Goal: Complete application form

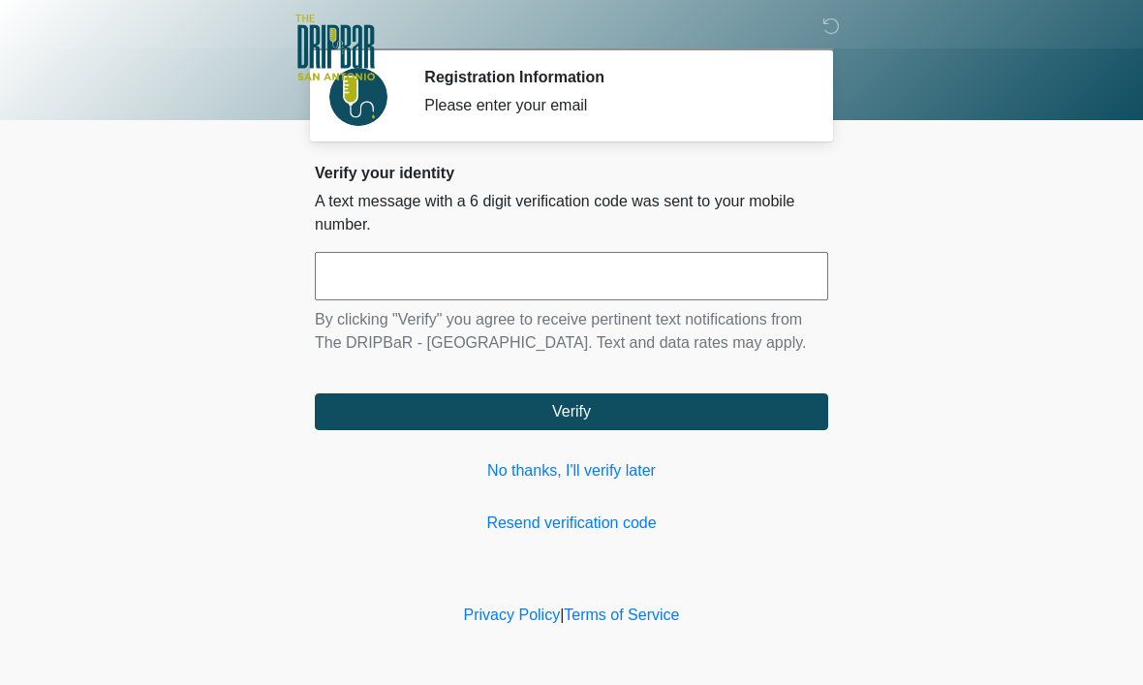
scroll to position [1, 0]
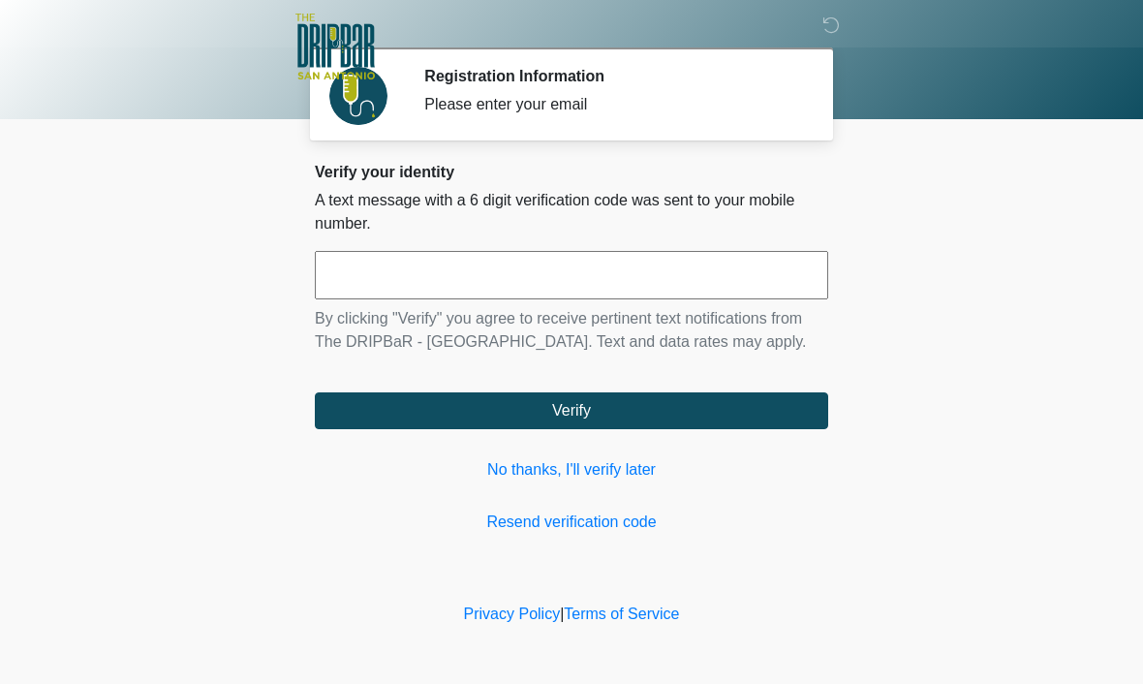
click at [714, 279] on input "text" at bounding box center [571, 276] width 513 height 48
type input "******"
click at [703, 430] on button "Verify" at bounding box center [571, 411] width 513 height 37
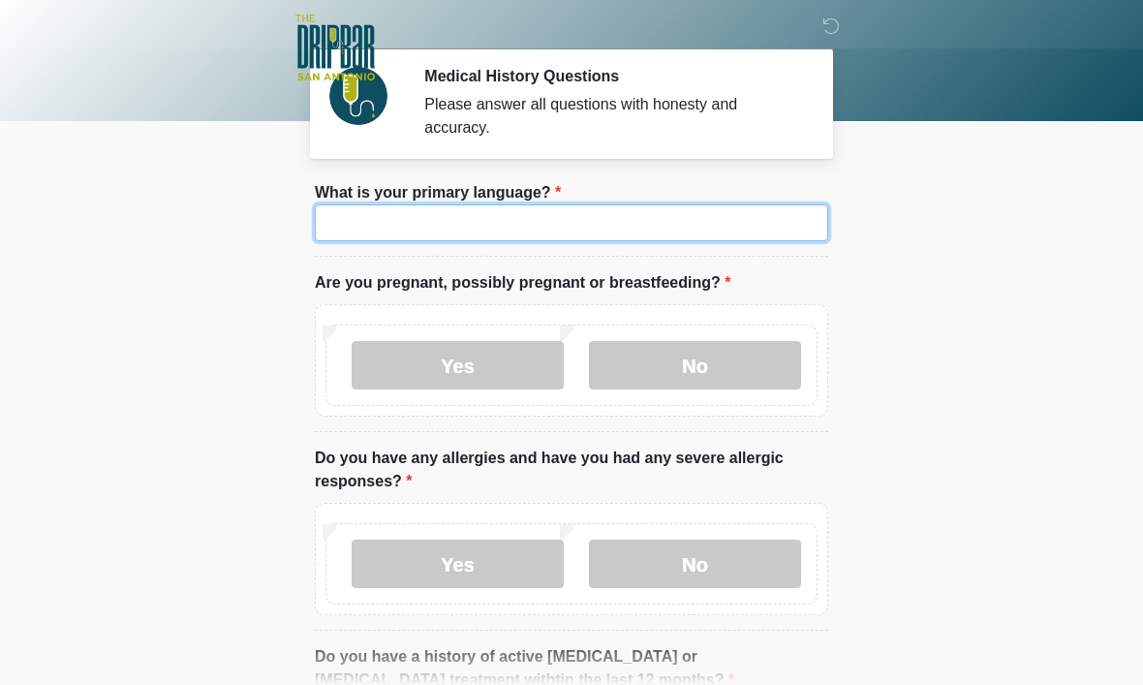
click at [715, 225] on input "What is your primary language?" at bounding box center [571, 222] width 513 height 37
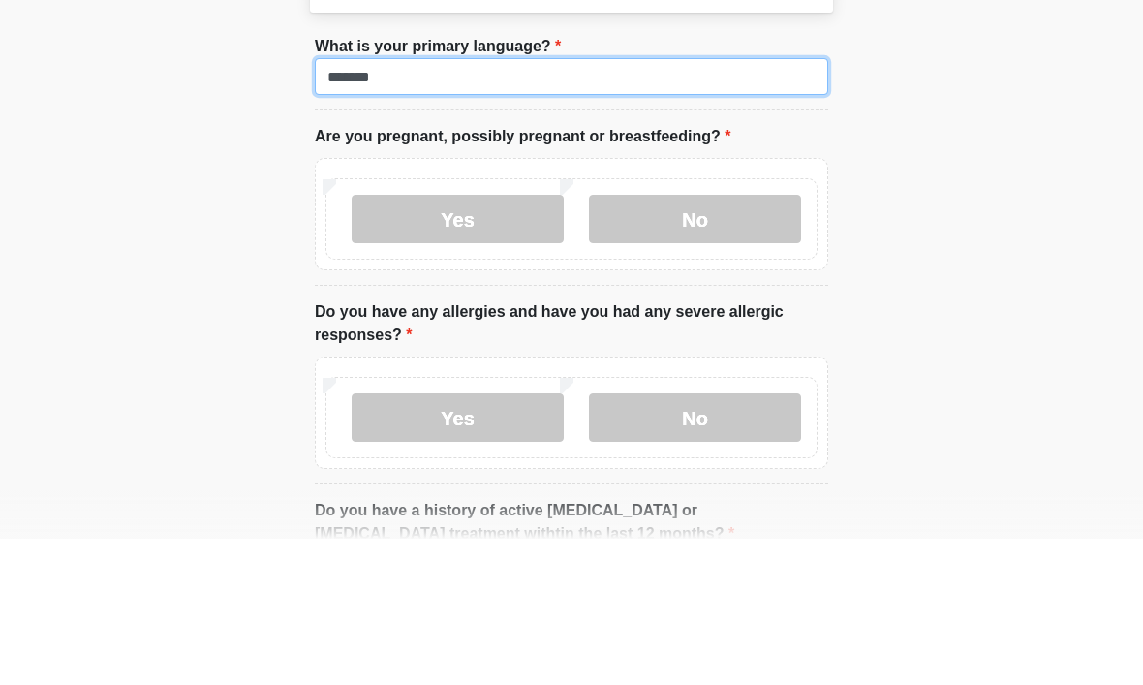
type input "*******"
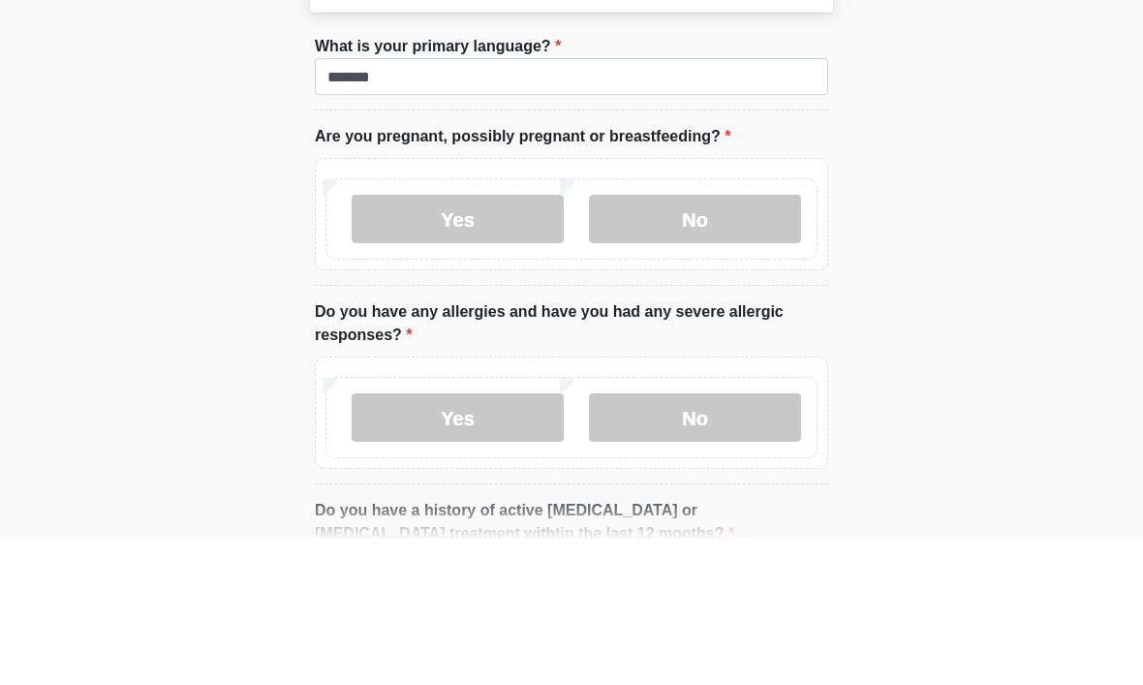
click at [718, 341] on label "No" at bounding box center [695, 365] width 212 height 48
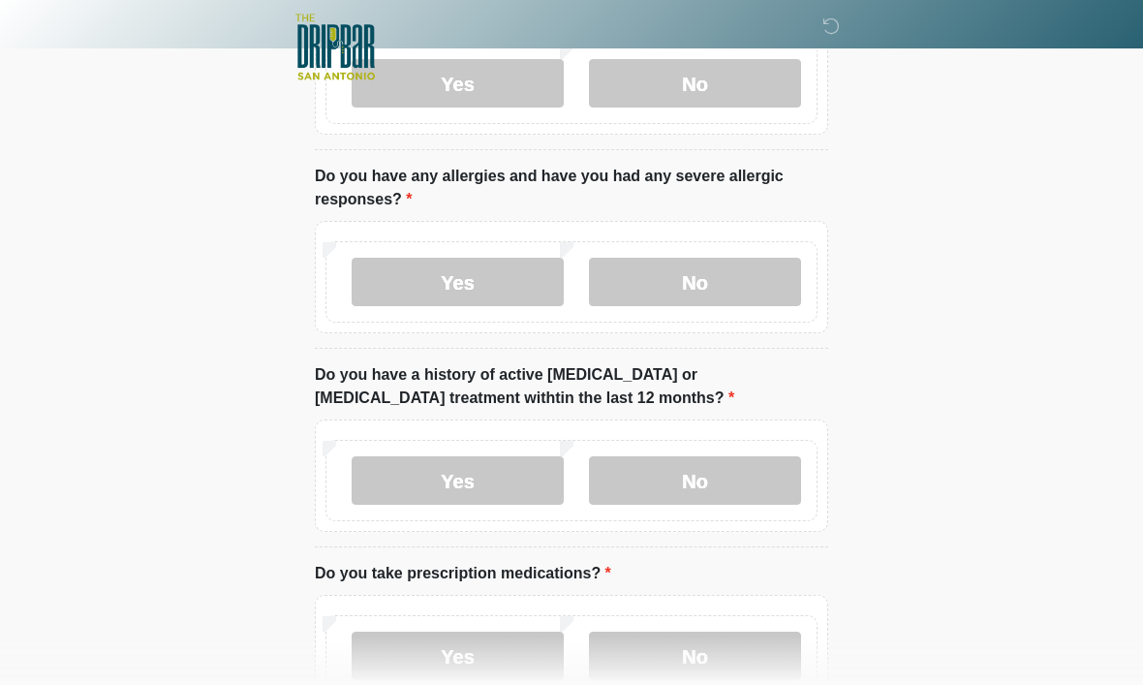
scroll to position [283, 0]
click at [749, 284] on label "No" at bounding box center [695, 282] width 212 height 48
click at [756, 488] on label "No" at bounding box center [695, 480] width 212 height 48
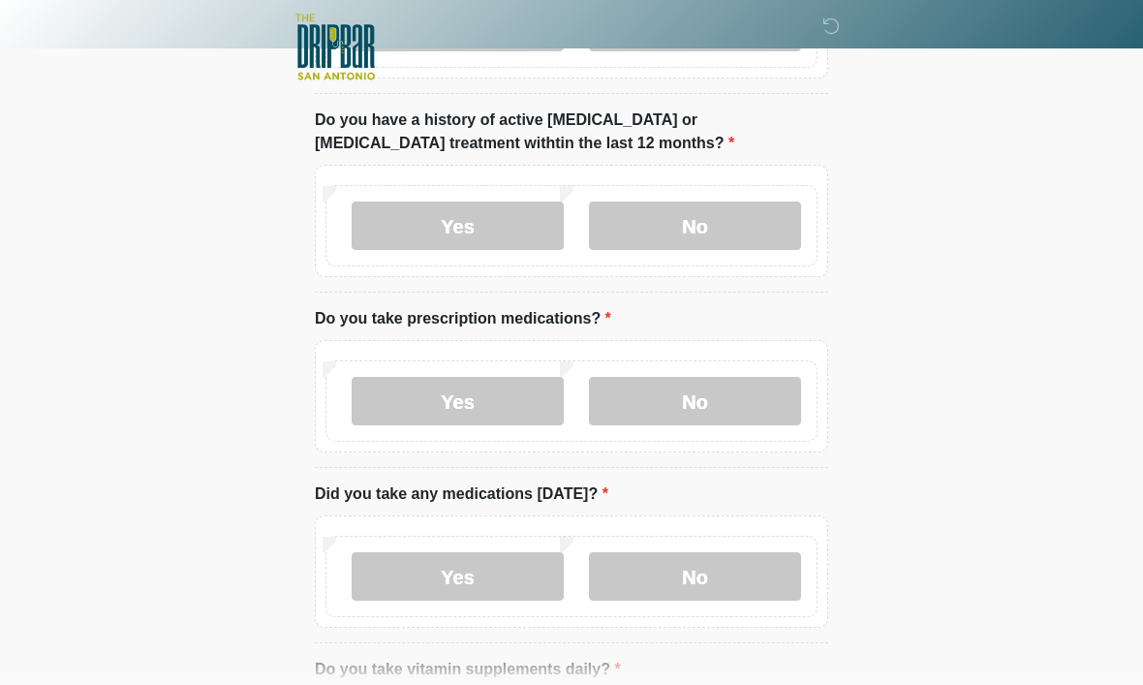
scroll to position [559, 0]
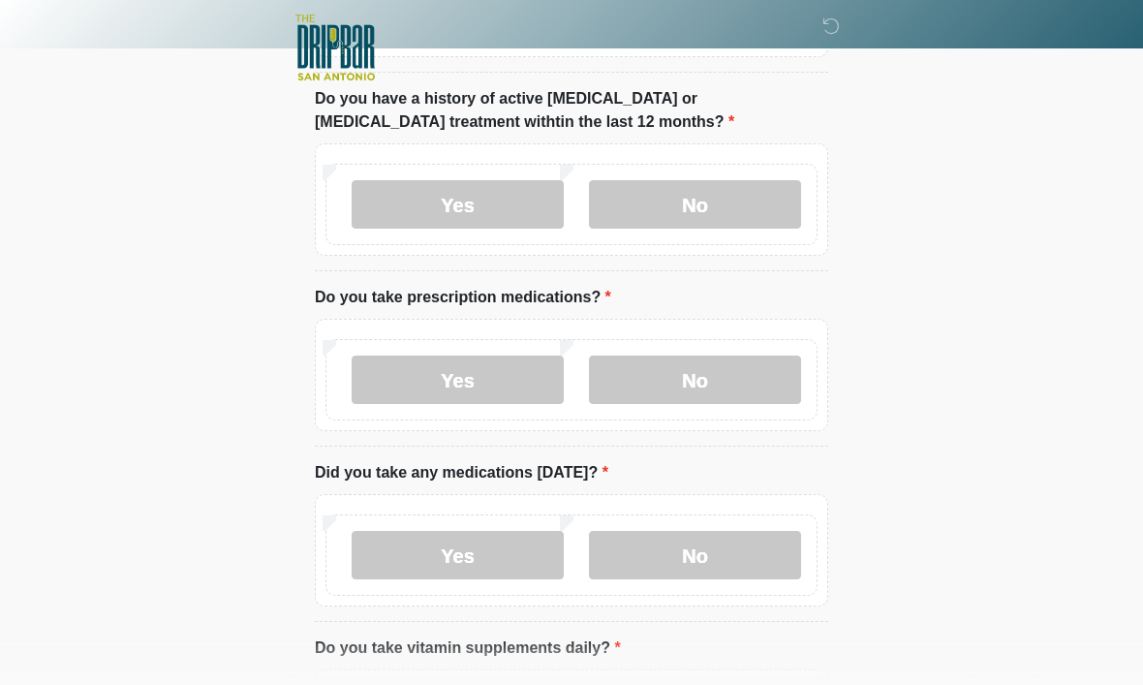
click at [504, 384] on label "Yes" at bounding box center [458, 379] width 212 height 48
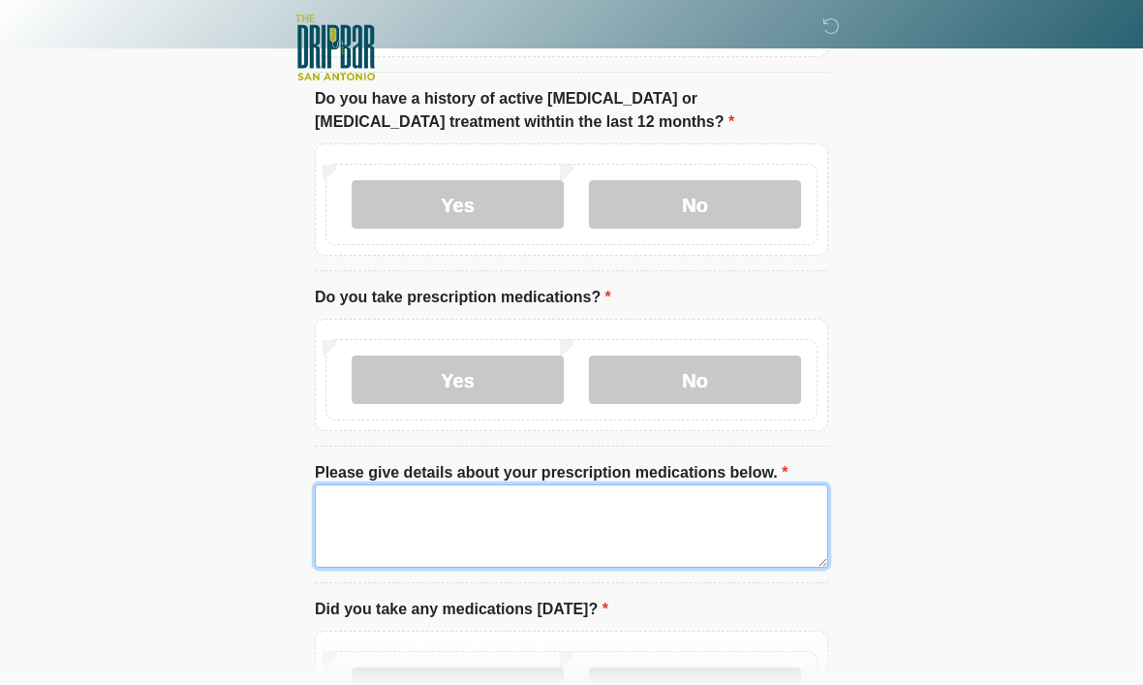
click at [695, 518] on textarea "Please give details about your prescription medications below." at bounding box center [571, 525] width 513 height 83
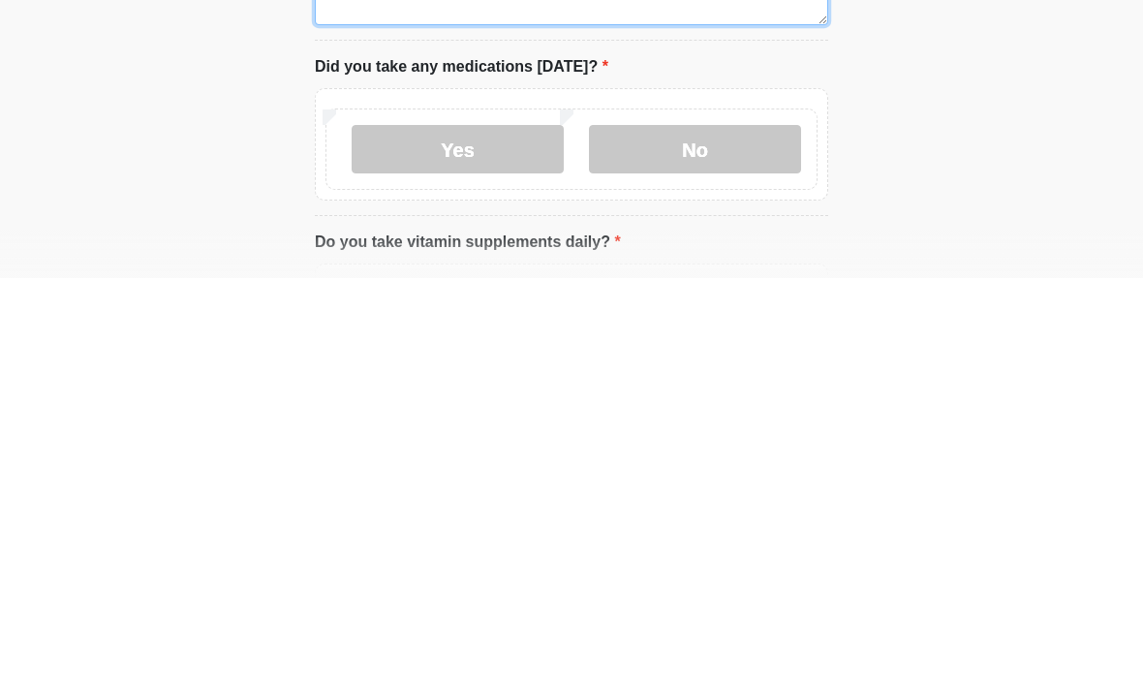
type textarea "**********"
click at [698, 532] on label "No" at bounding box center [695, 556] width 212 height 48
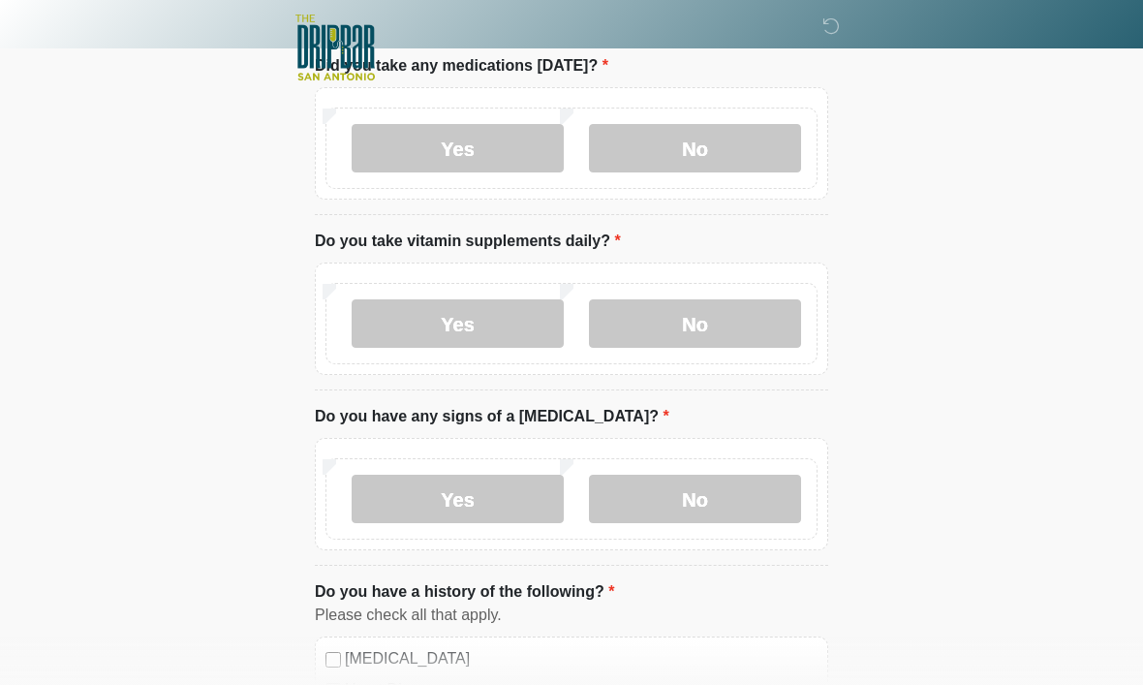
click at [736, 317] on label "No" at bounding box center [695, 323] width 212 height 48
click at [767, 506] on label "No" at bounding box center [695, 499] width 212 height 48
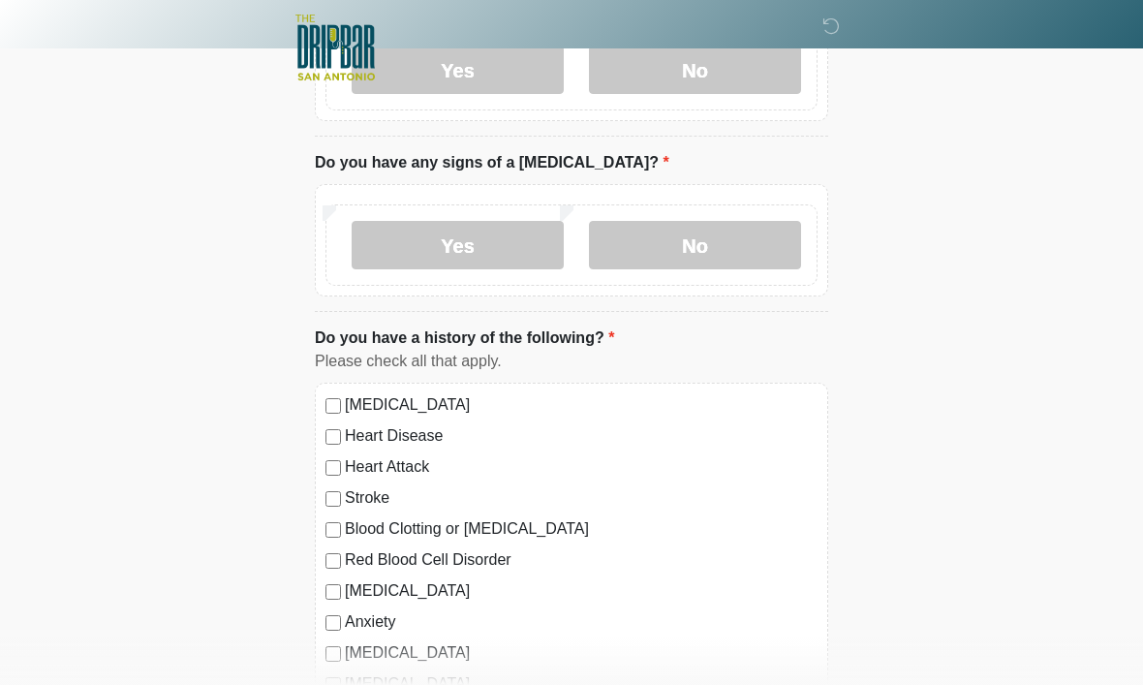
scroll to position [1397, 0]
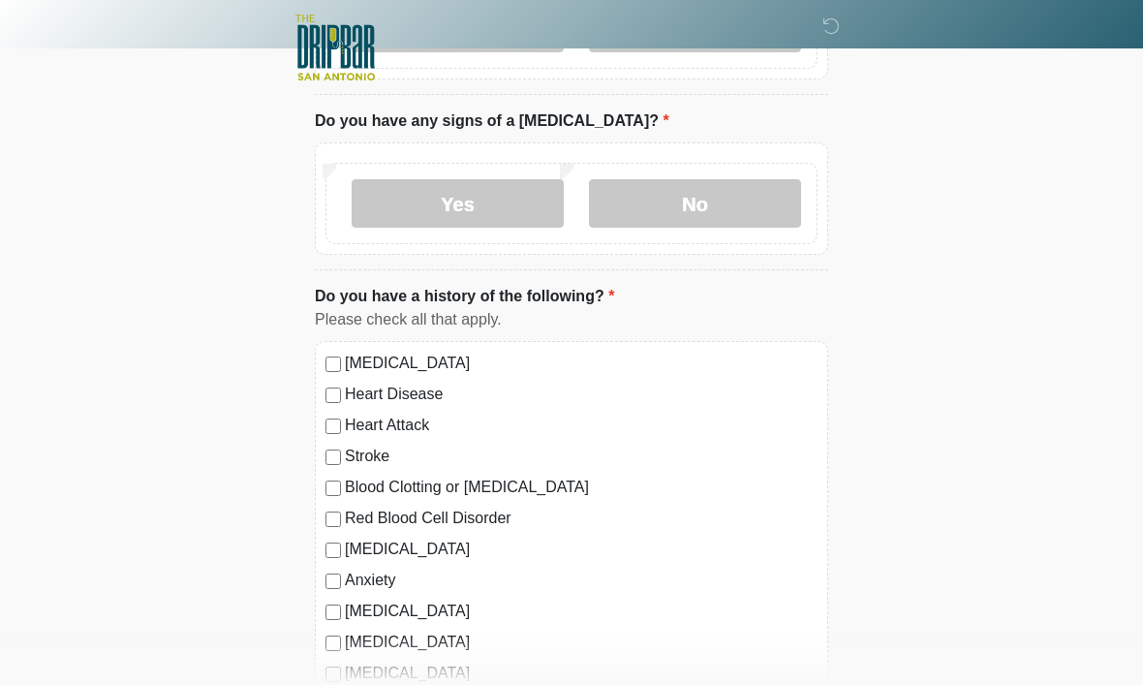
click at [458, 357] on label "[MEDICAL_DATA]" at bounding box center [581, 363] width 473 height 23
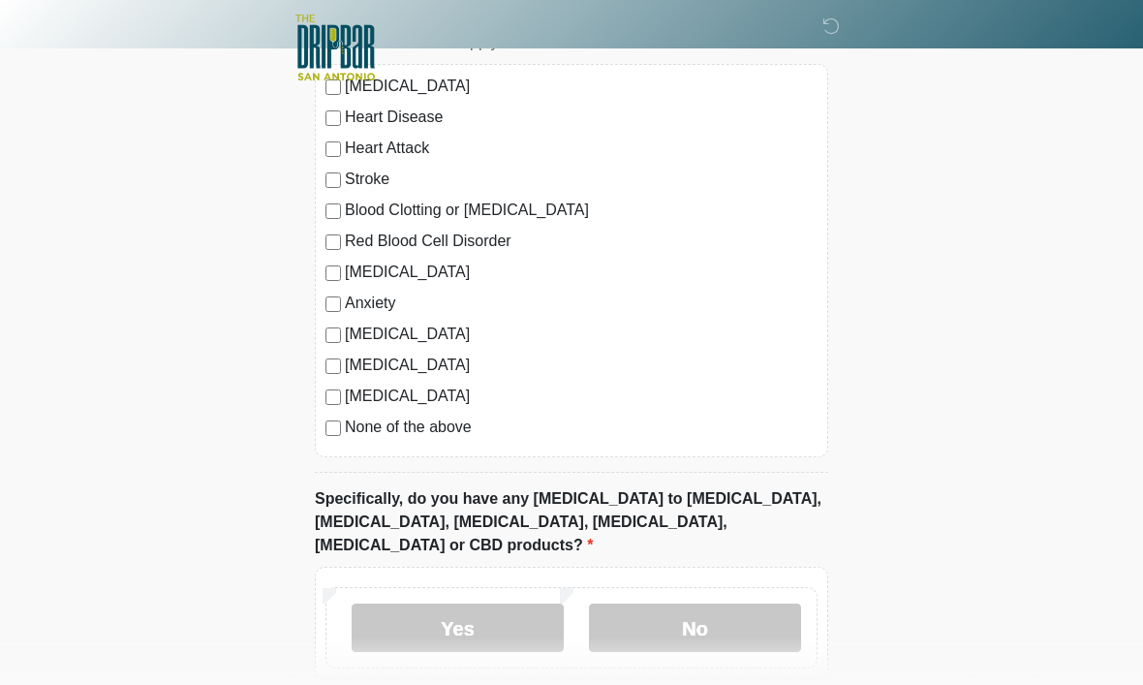
scroll to position [1748, 0]
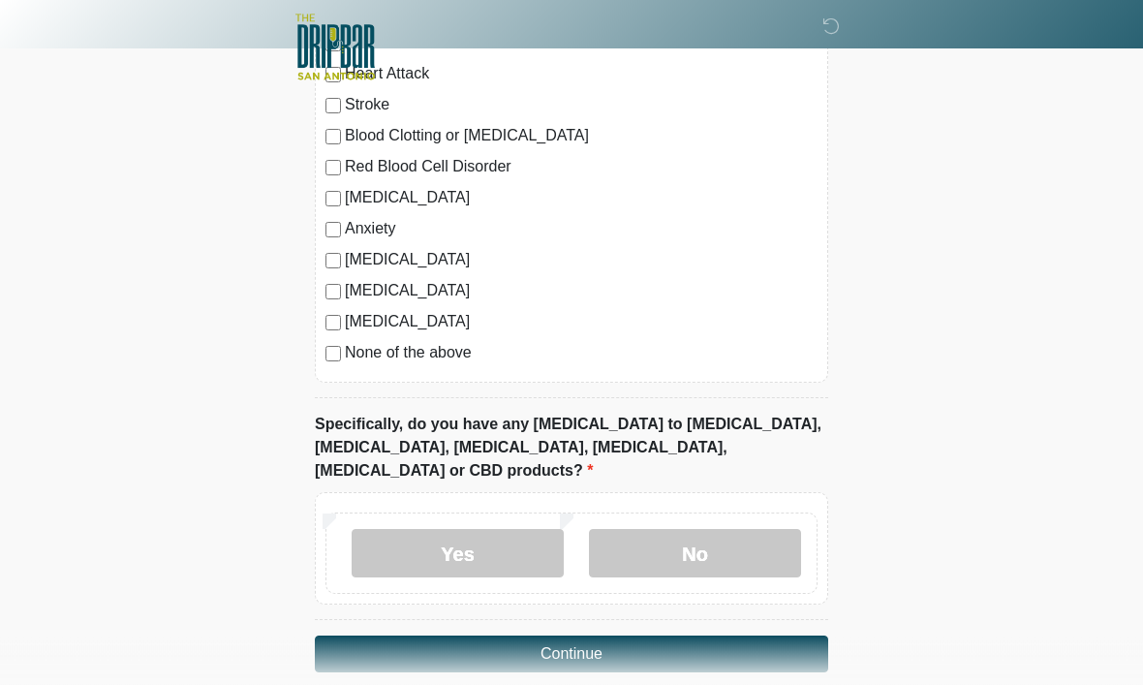
click at [735, 530] on label "No" at bounding box center [695, 554] width 212 height 48
click at [722, 636] on button "Continue" at bounding box center [571, 654] width 513 height 37
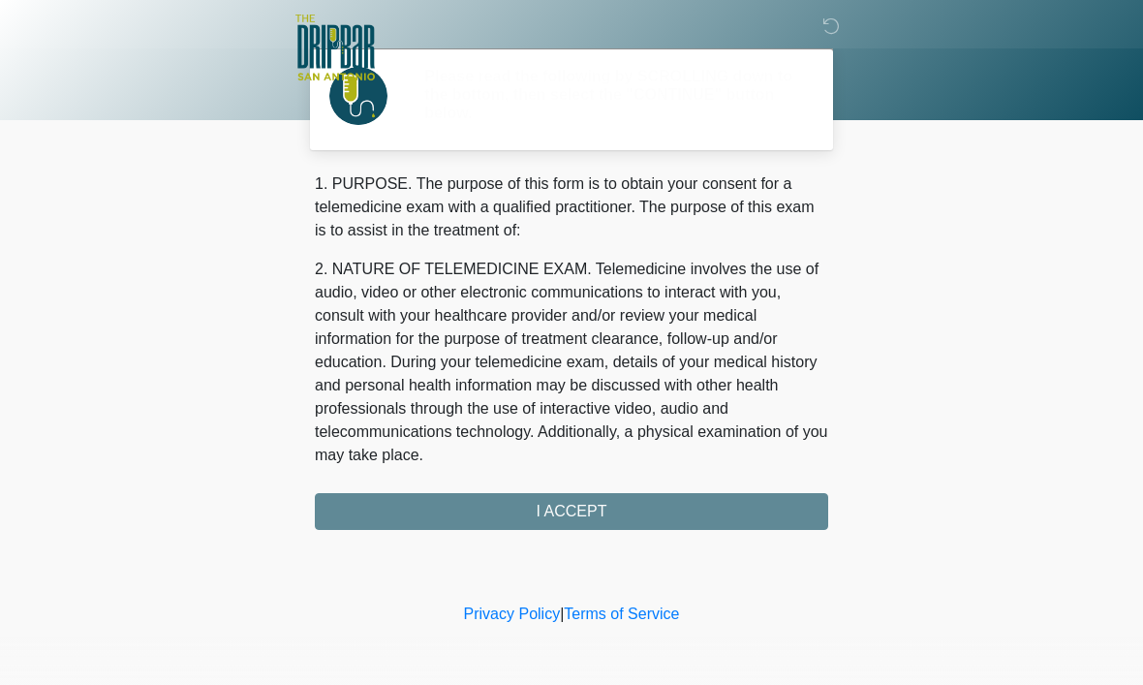
scroll to position [0, 0]
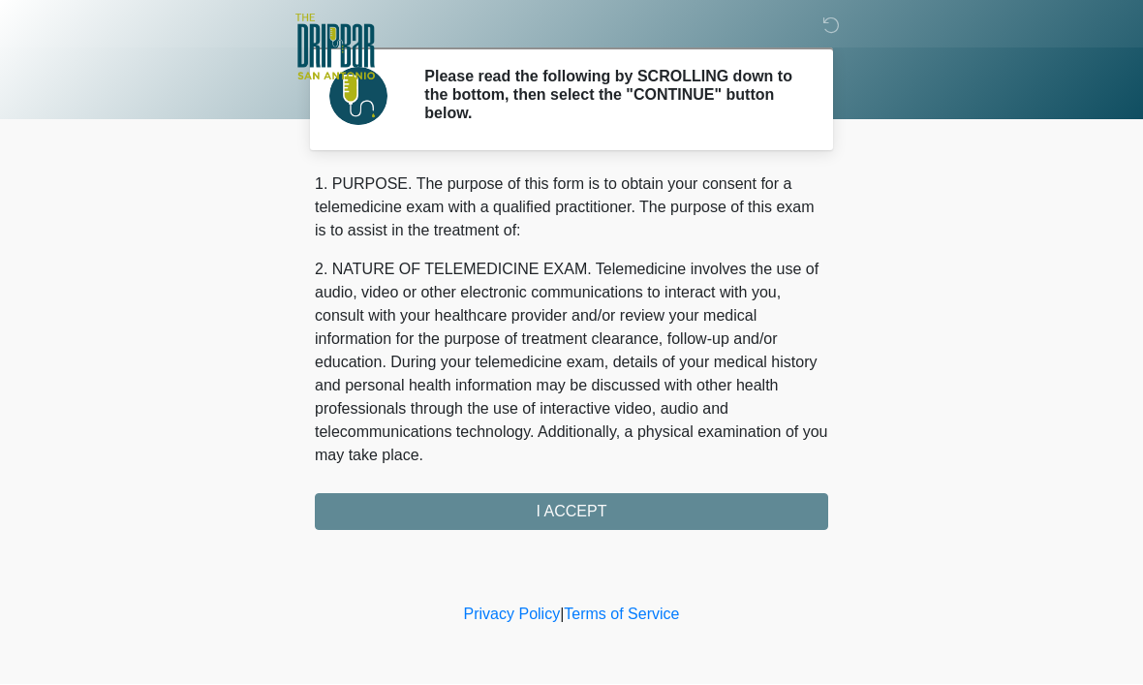
click at [727, 506] on div "1. PURPOSE. The purpose of this form is to obtain your consent for a telemedici…" at bounding box center [571, 351] width 513 height 357
click at [601, 507] on div "1. PURPOSE. The purpose of this form is to obtain your consent for a telemedici…" at bounding box center [571, 351] width 513 height 357
click at [591, 505] on div "1. PURPOSE. The purpose of this form is to obtain your consent for a telemedici…" at bounding box center [571, 351] width 513 height 357
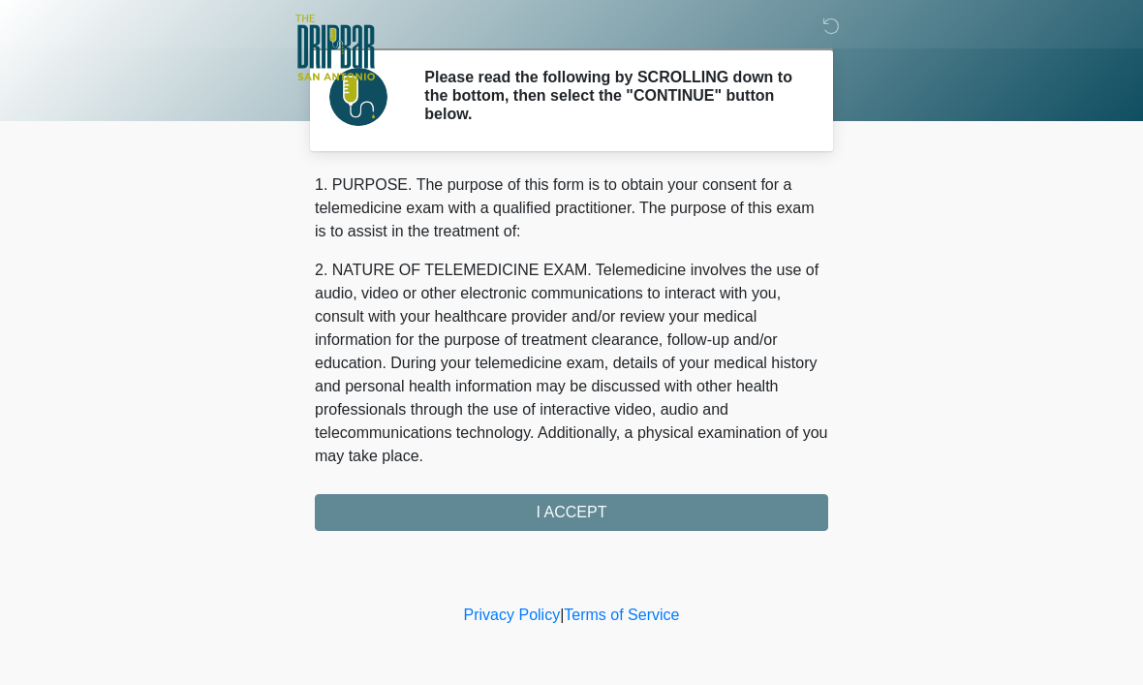
click at [580, 513] on div "1. PURPOSE. The purpose of this form is to obtain your consent for a telemedici…" at bounding box center [571, 351] width 513 height 357
click at [668, 518] on div "1. PURPOSE. The purpose of this form is to obtain your consent for a telemedici…" at bounding box center [571, 351] width 513 height 357
click at [655, 644] on div "Privacy Policy | Terms of Service" at bounding box center [571, 643] width 1143 height 81
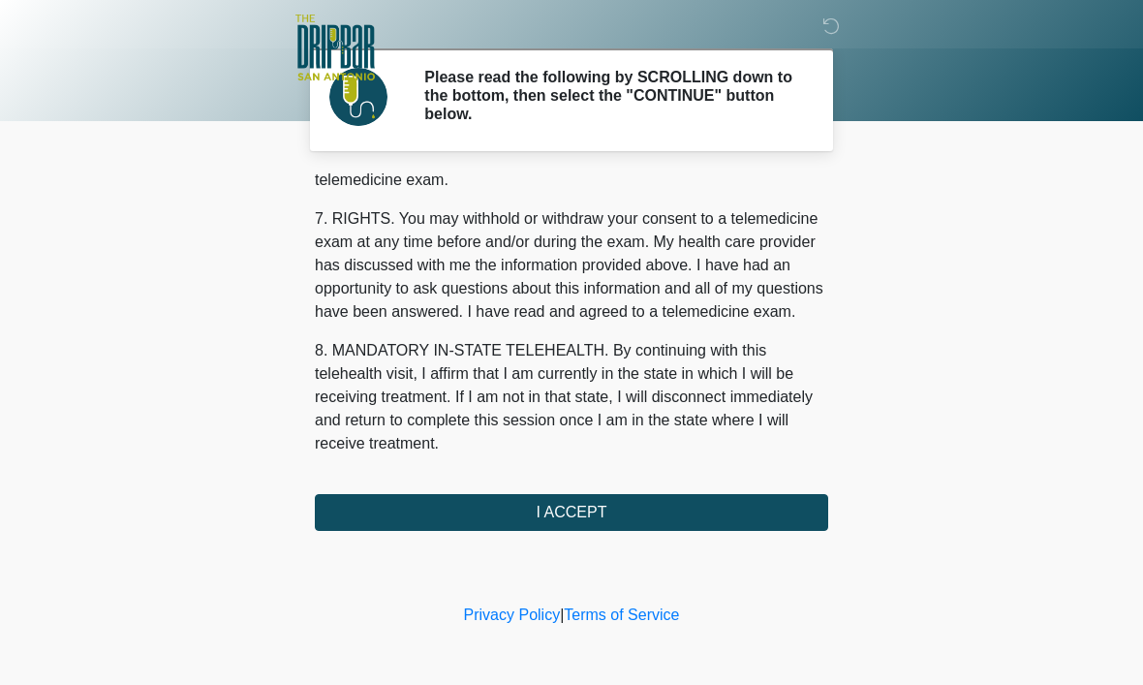
scroll to position [873, 0]
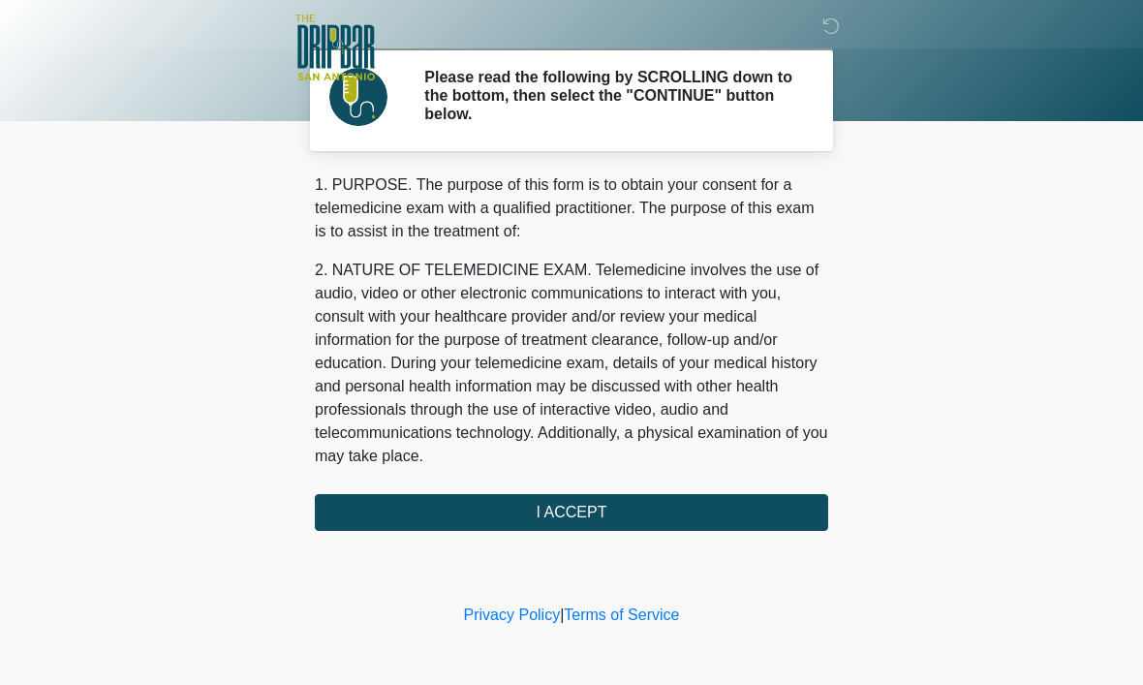
click at [602, 506] on button "I ACCEPT" at bounding box center [571, 512] width 513 height 37
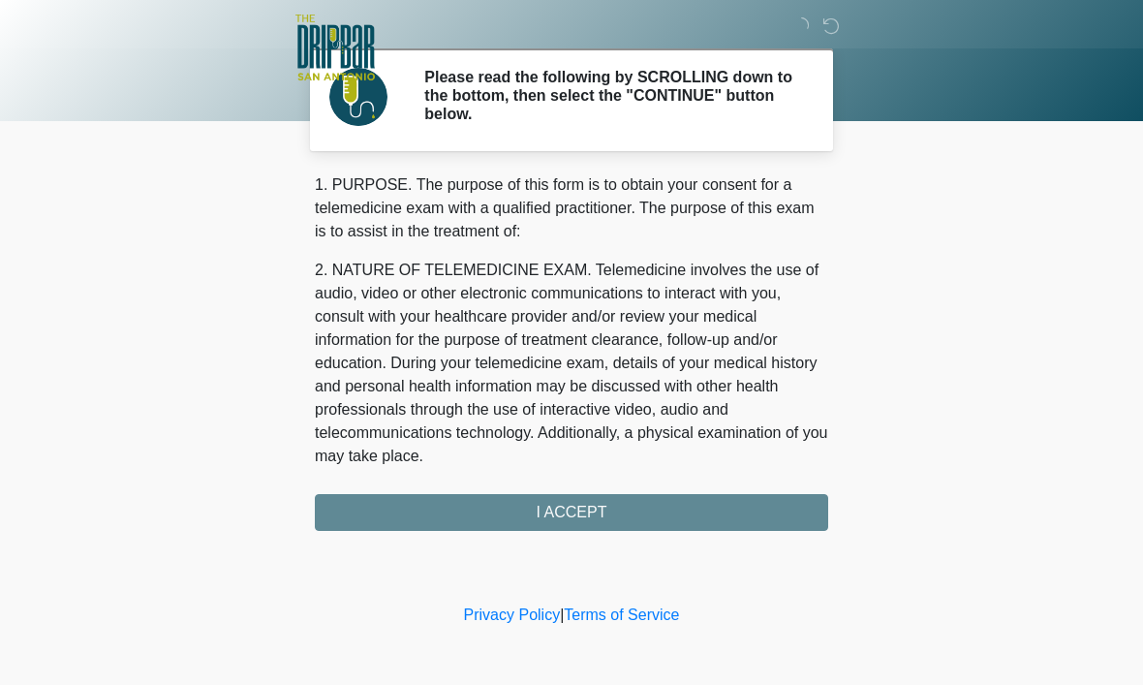
scroll to position [0, 0]
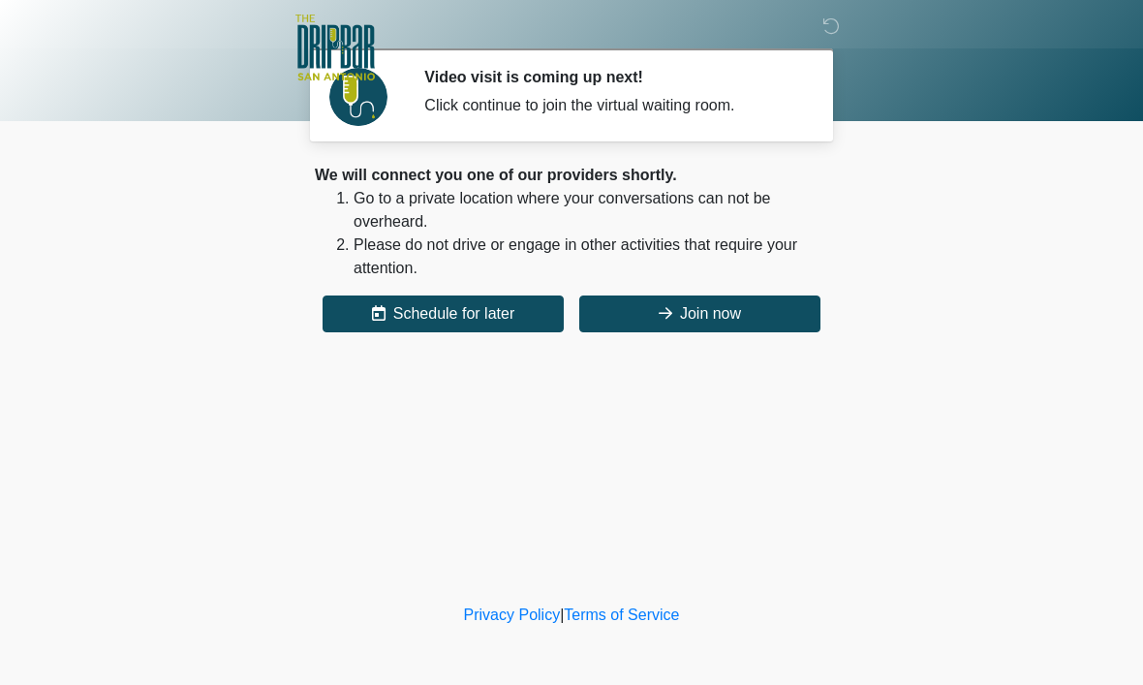
click at [750, 320] on button "Join now" at bounding box center [699, 313] width 241 height 37
